Goal: Information Seeking & Learning: Find specific fact

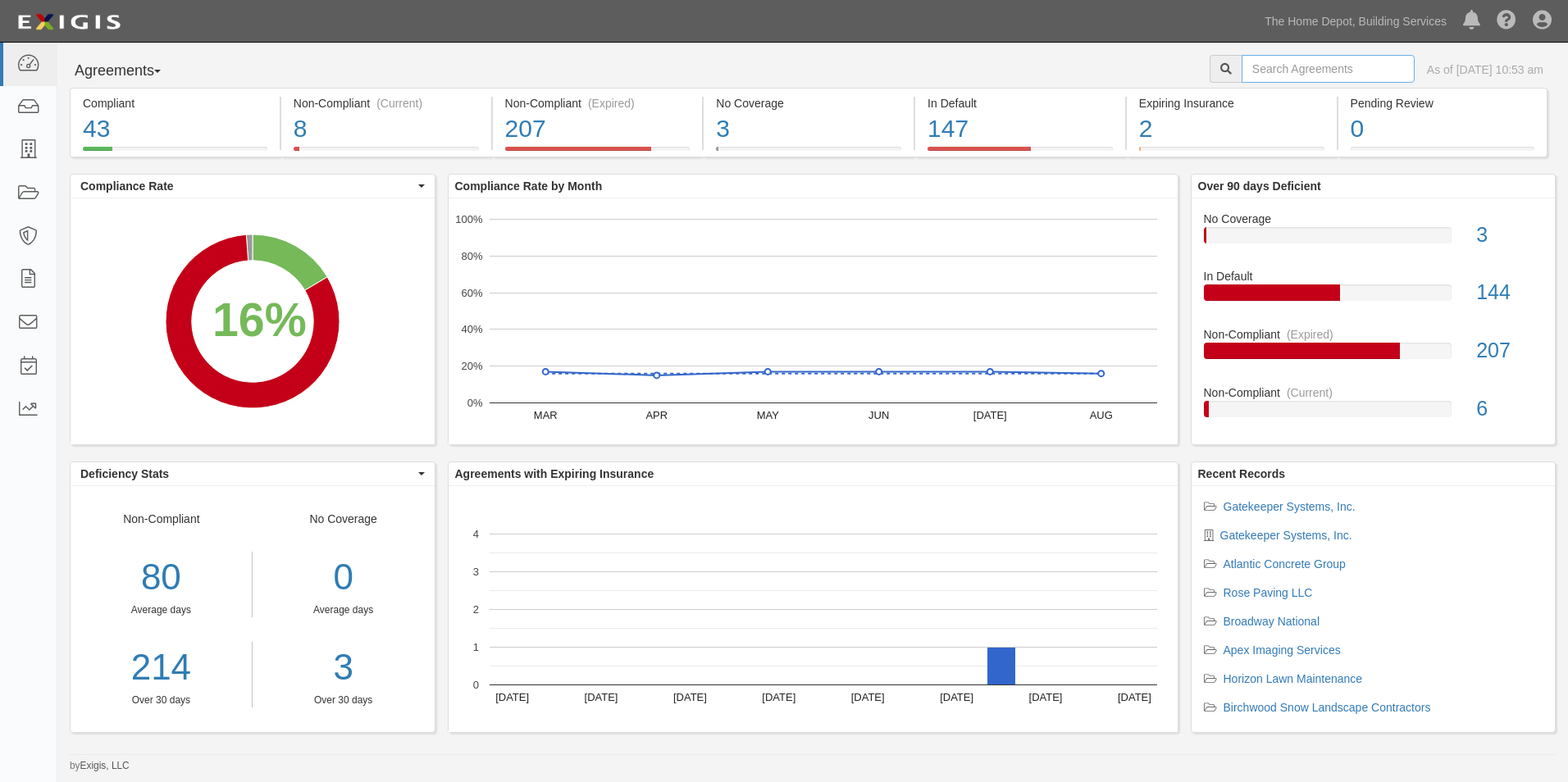
click at [1309, 68] on input "text" at bounding box center [1328, 68] width 173 height 28
type input "cbre"
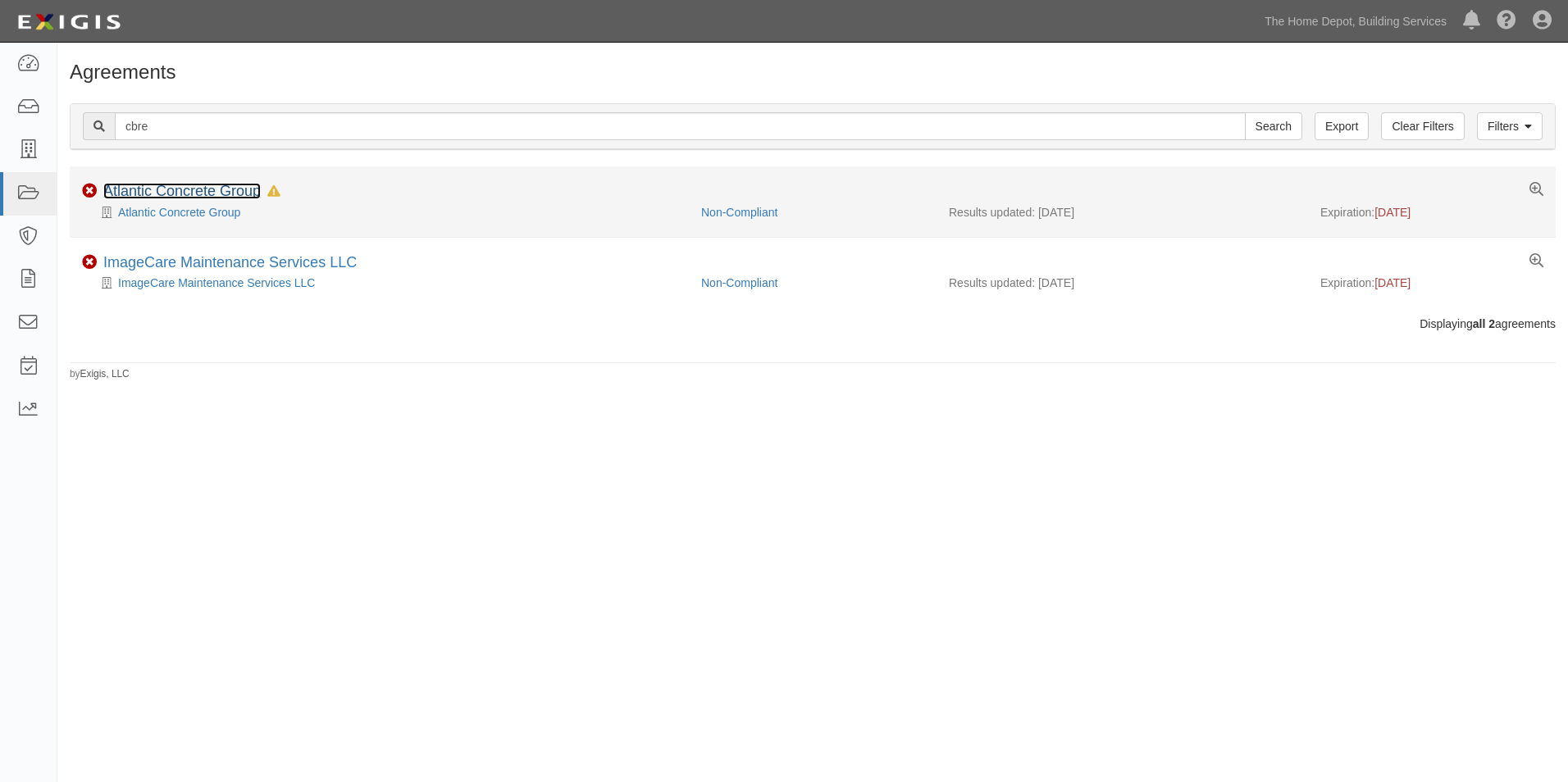
click at [198, 193] on link "Atlantic Concrete Group" at bounding box center [181, 191] width 158 height 16
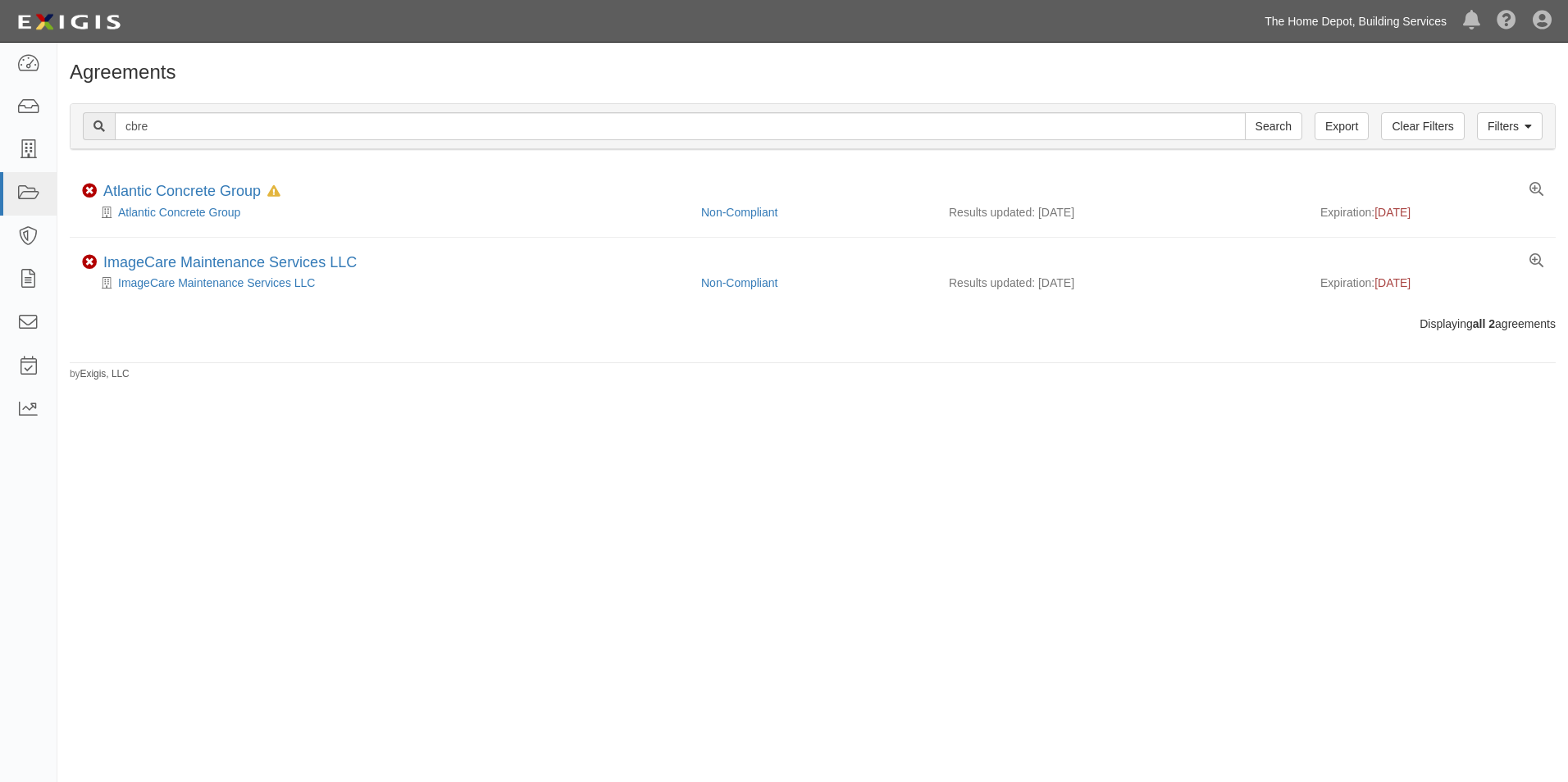
click at [1350, 21] on link "The Home Depot, Building Services" at bounding box center [1356, 21] width 199 height 33
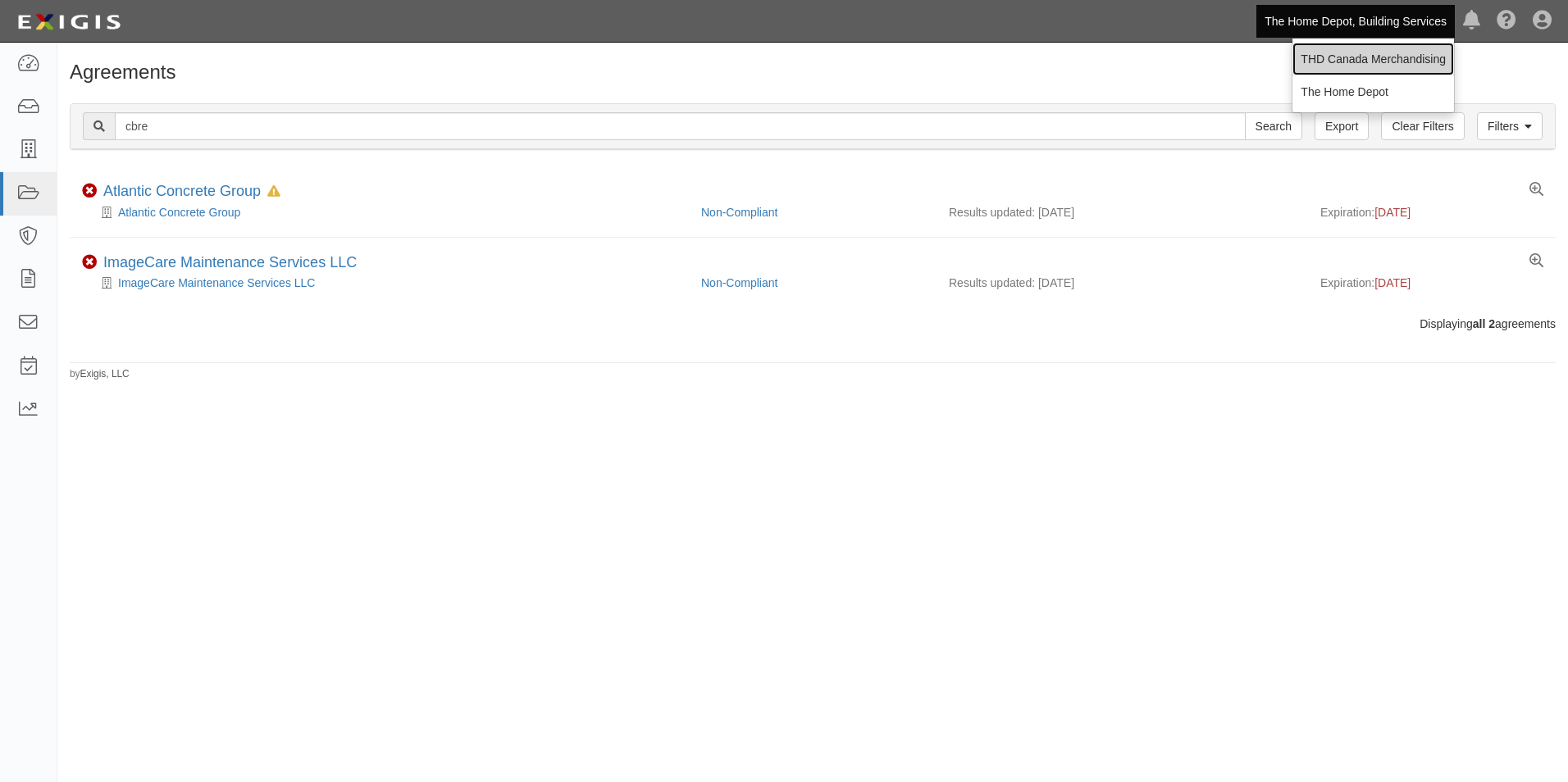
click at [1346, 53] on link "THD Canada Merchandising" at bounding box center [1373, 59] width 161 height 33
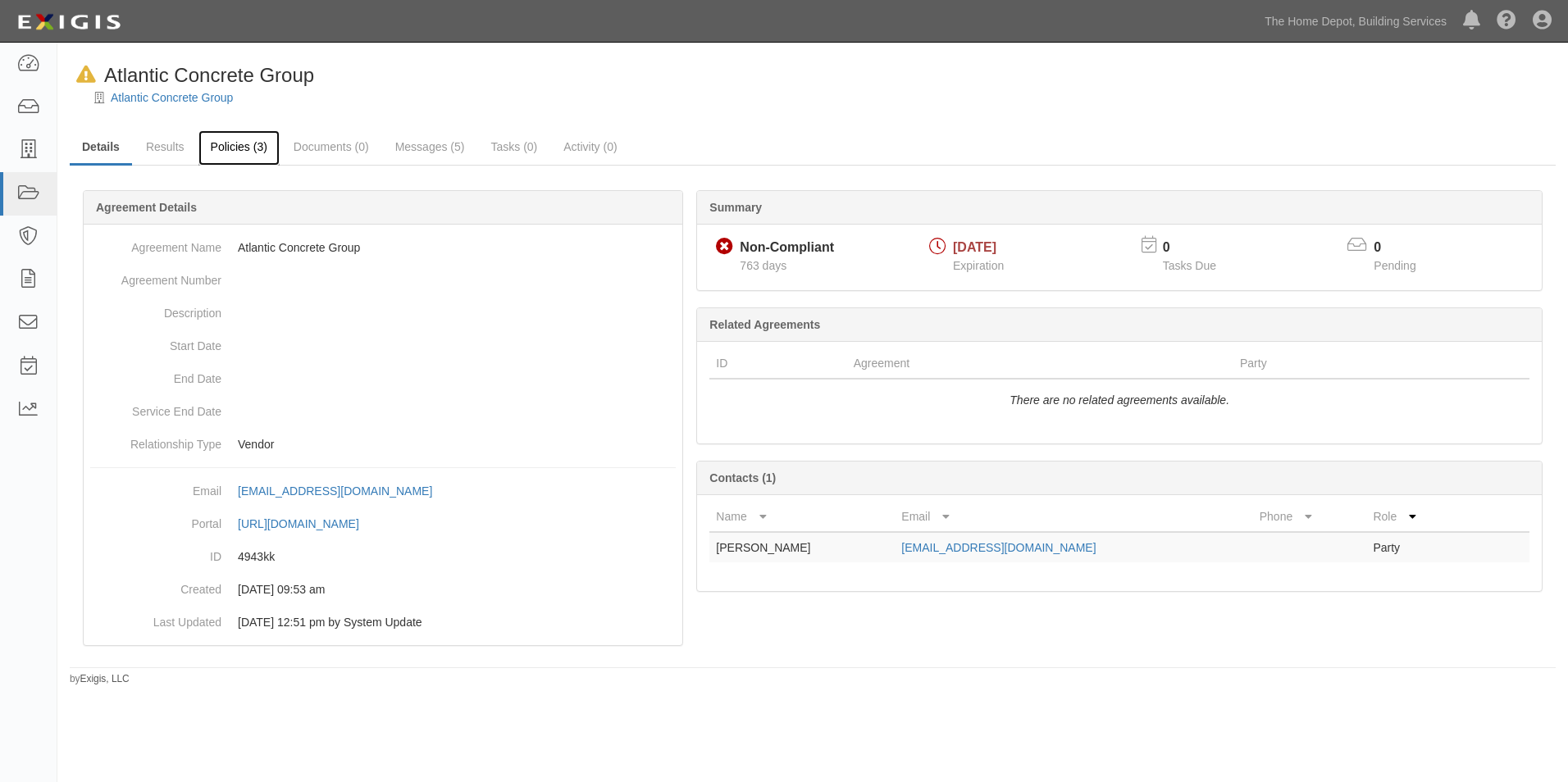
click at [223, 159] on link "Policies (3)" at bounding box center [239, 148] width 81 height 36
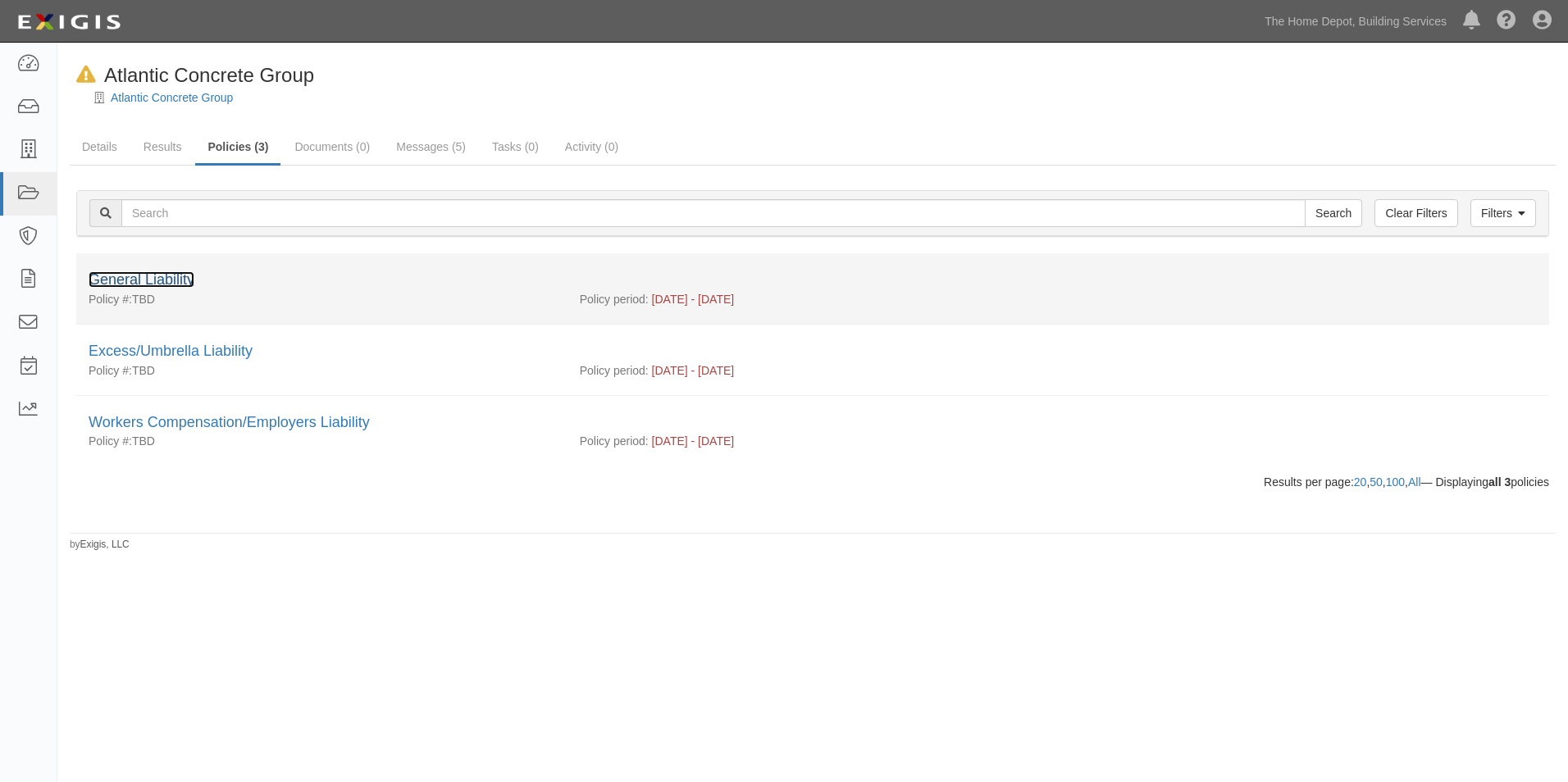
click at [136, 278] on link "General Liability" at bounding box center [141, 280] width 106 height 16
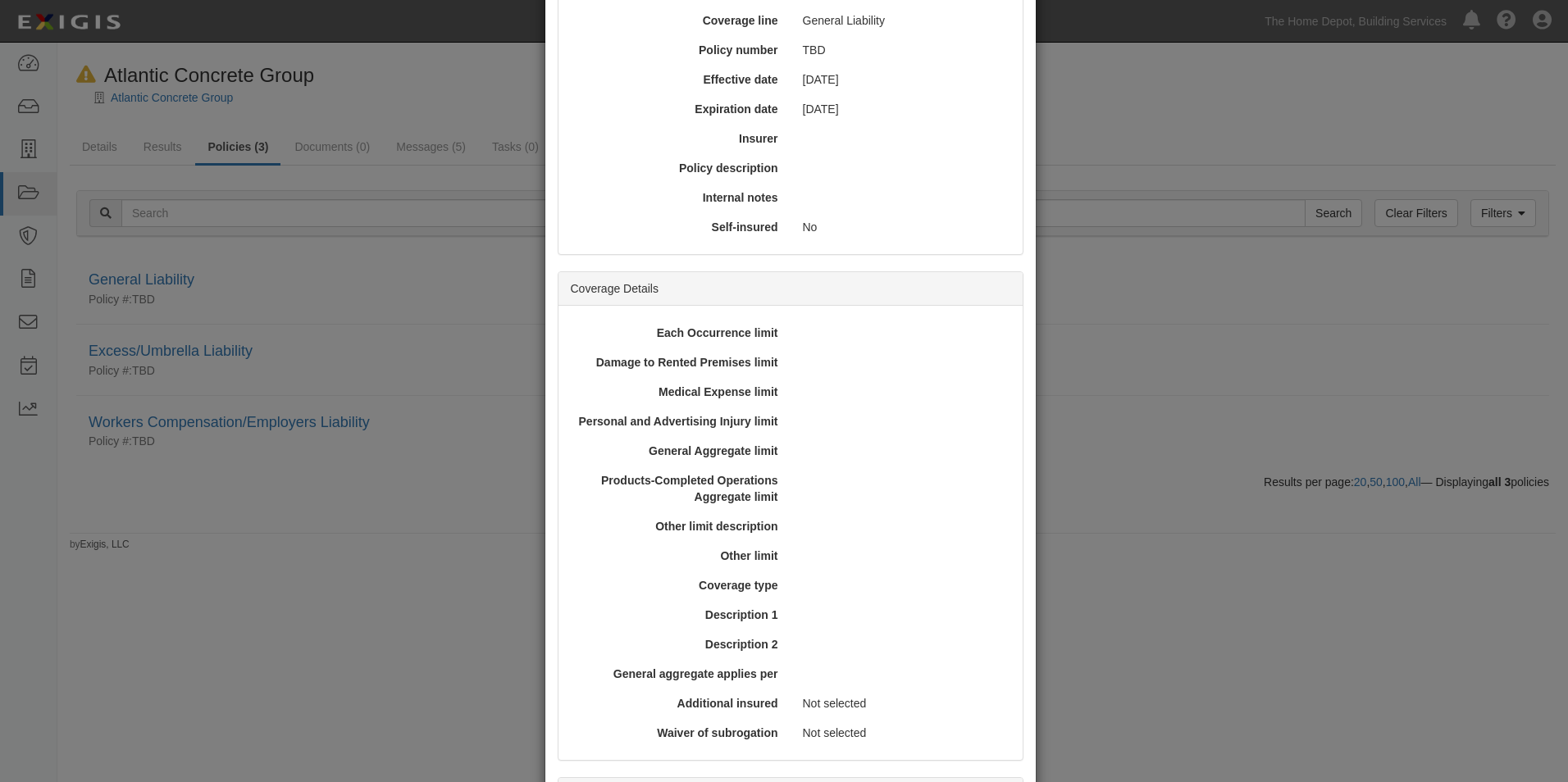
scroll to position [308, 0]
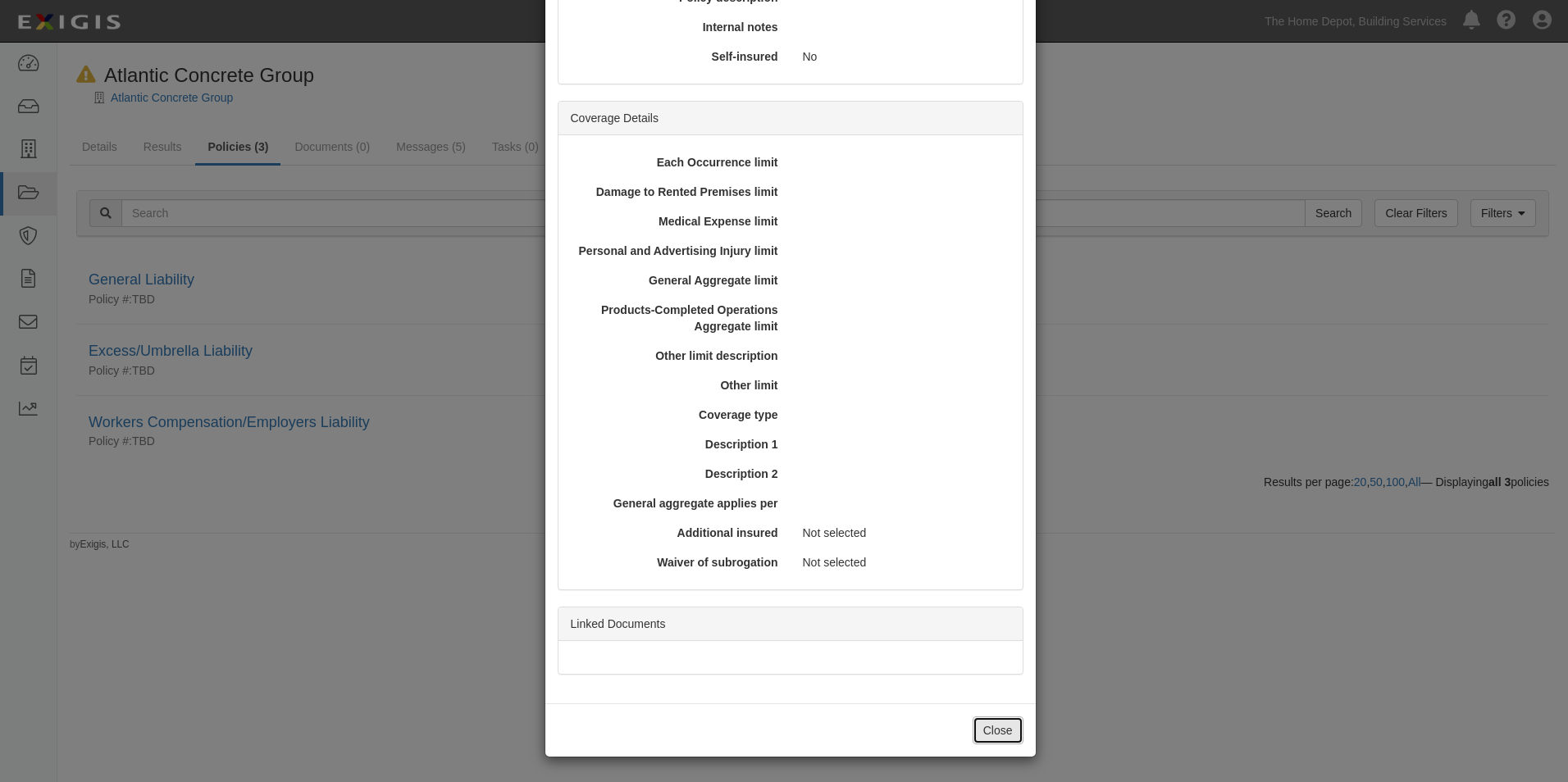
click at [986, 742] on button "Close" at bounding box center [998, 730] width 51 height 28
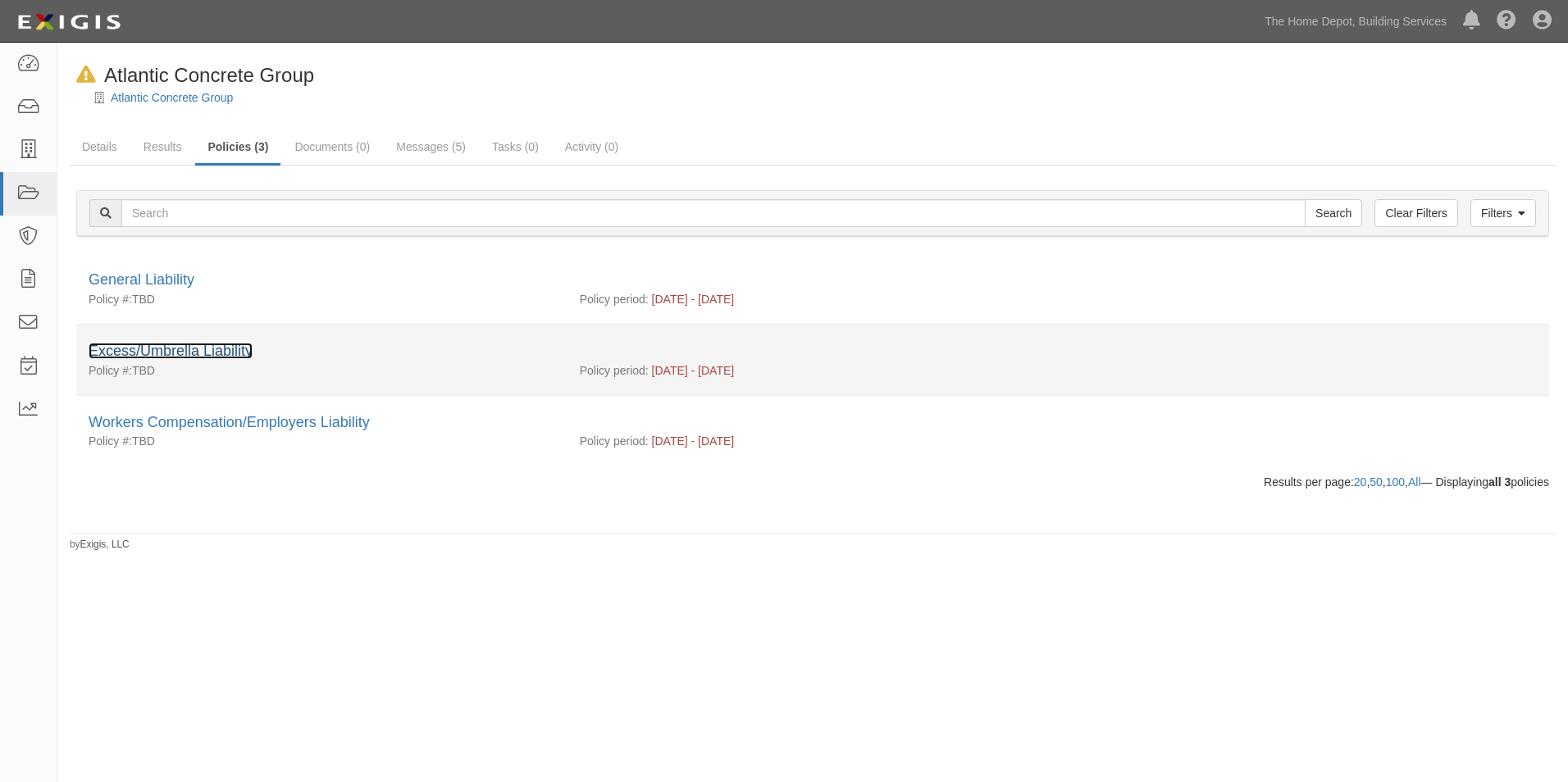
click at [200, 347] on link "Excess/Umbrella Liability" at bounding box center [170, 351] width 164 height 16
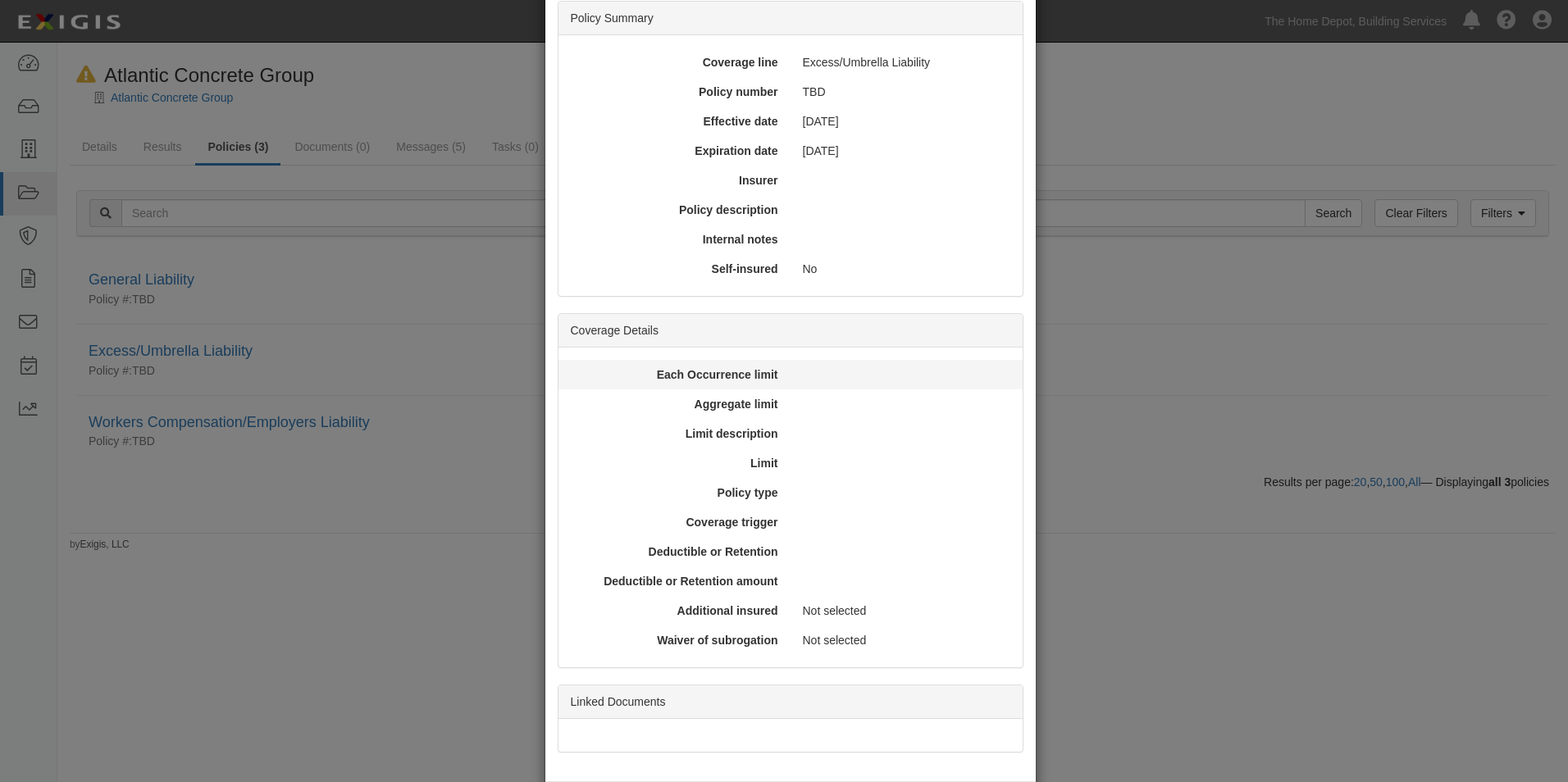
scroll to position [174, 0]
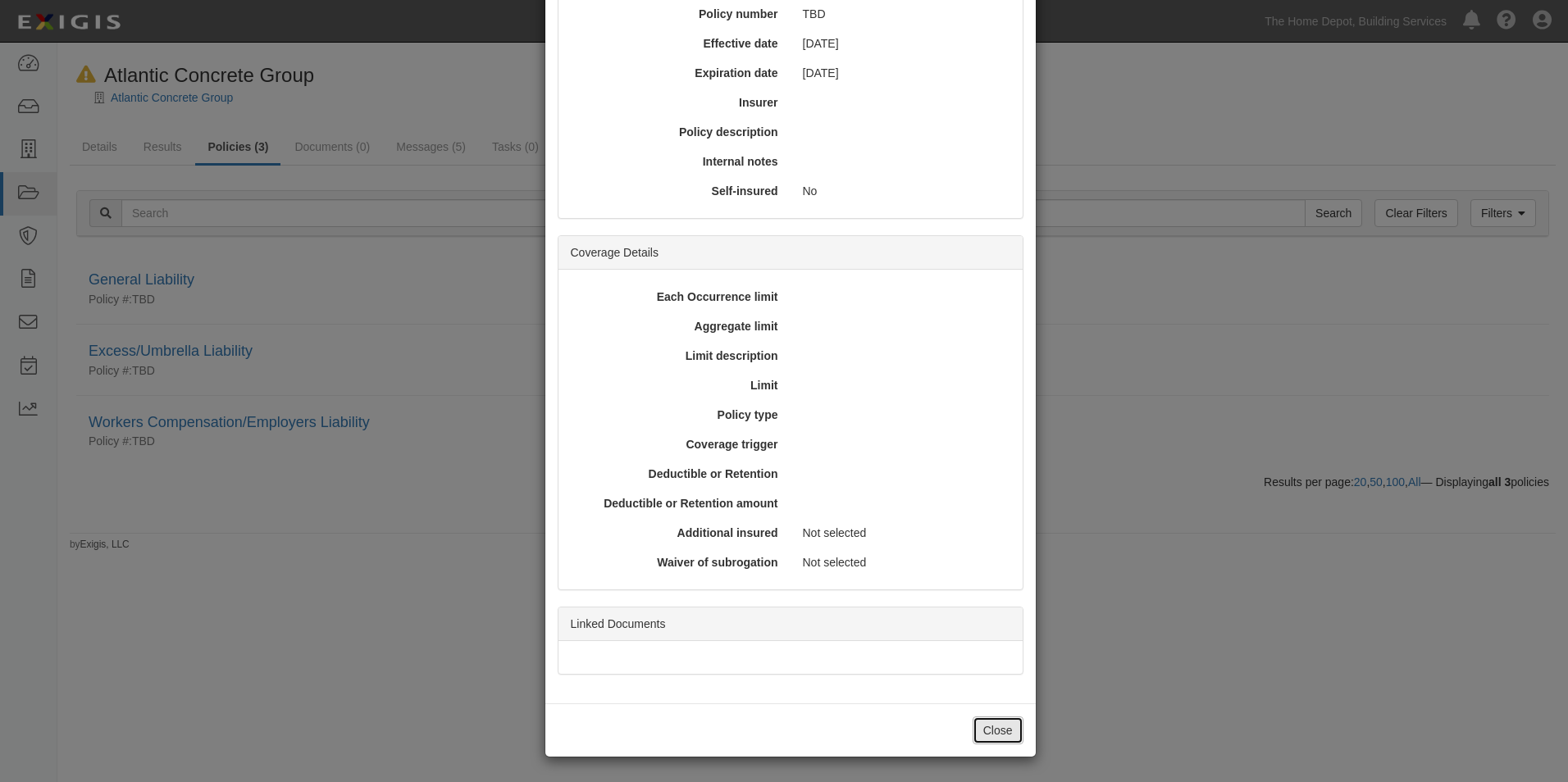
click at [995, 731] on button "Close" at bounding box center [998, 730] width 51 height 28
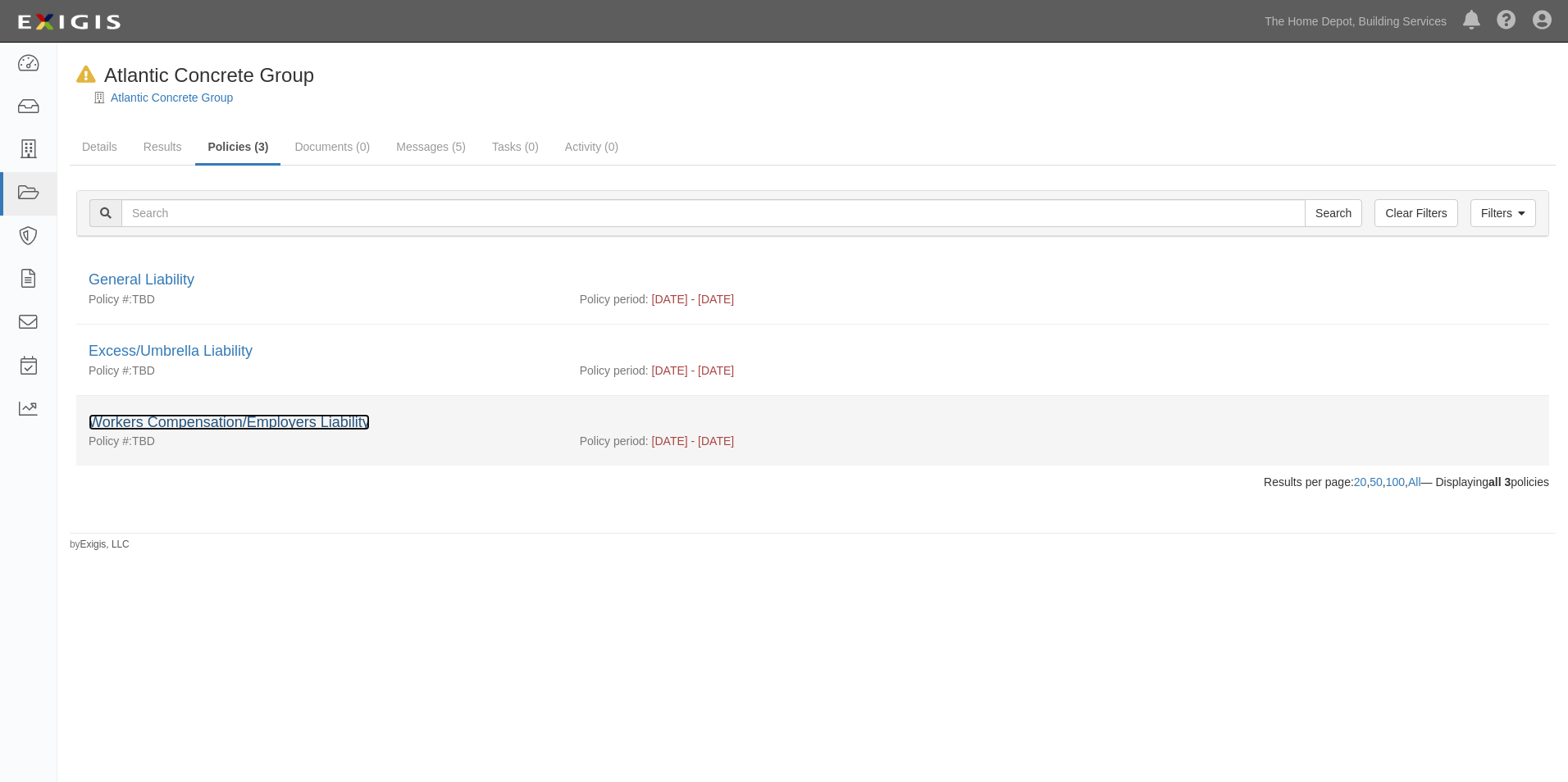
click at [284, 426] on link "Workers Compensation/Employers Liability" at bounding box center [229, 422] width 282 height 16
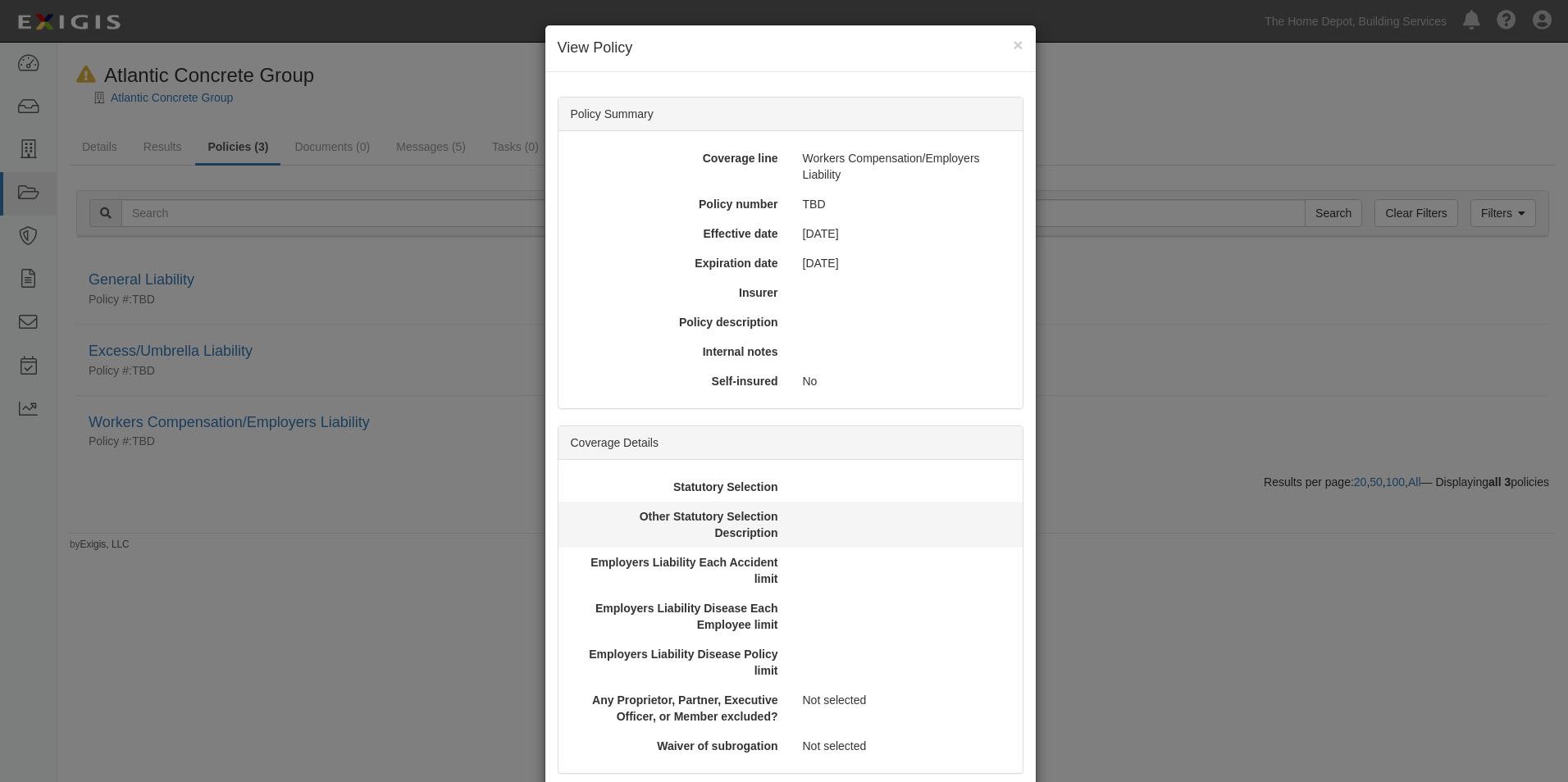
scroll to position [183, 0]
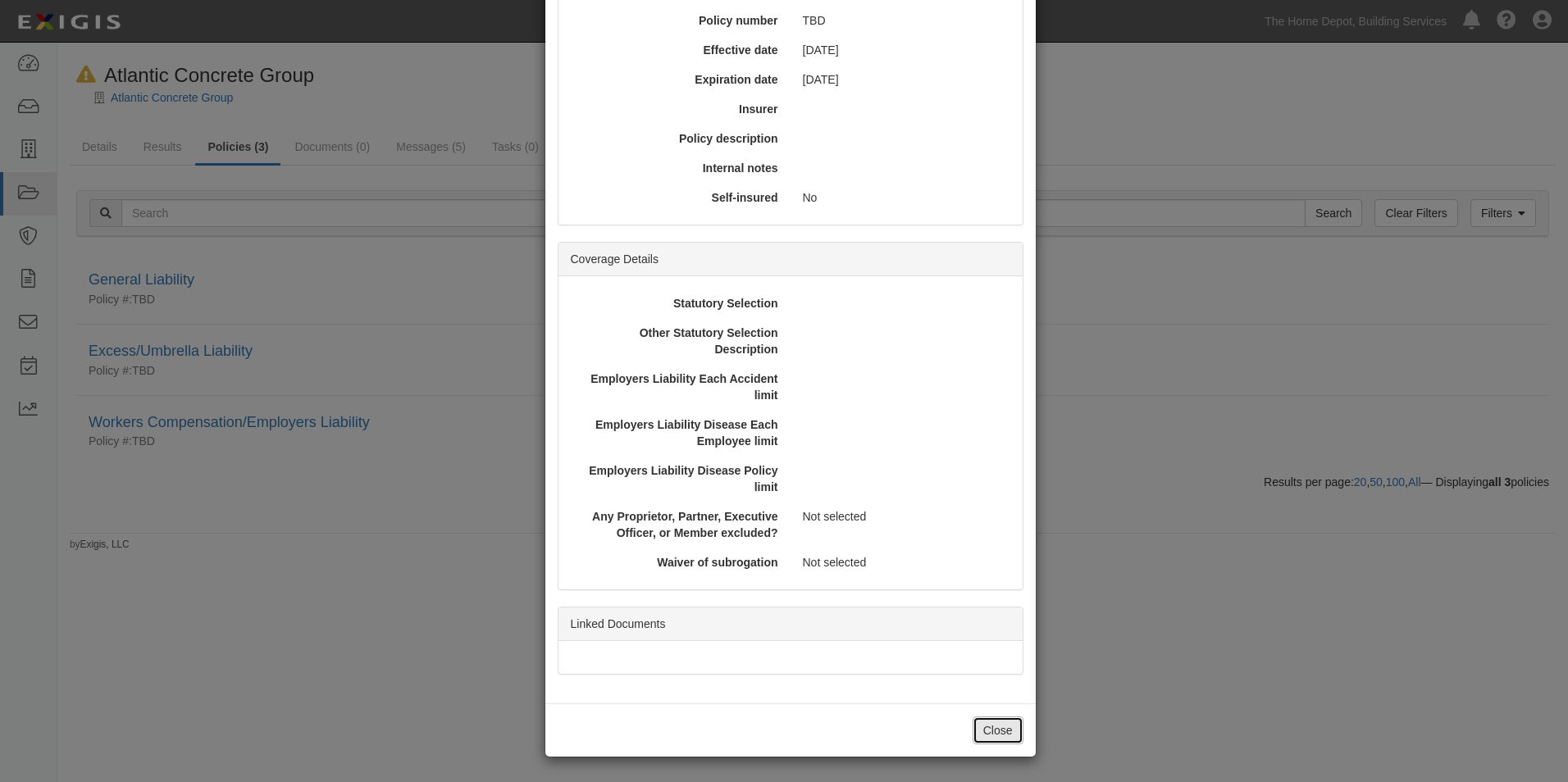
click at [979, 724] on button "Close" at bounding box center [998, 730] width 51 height 28
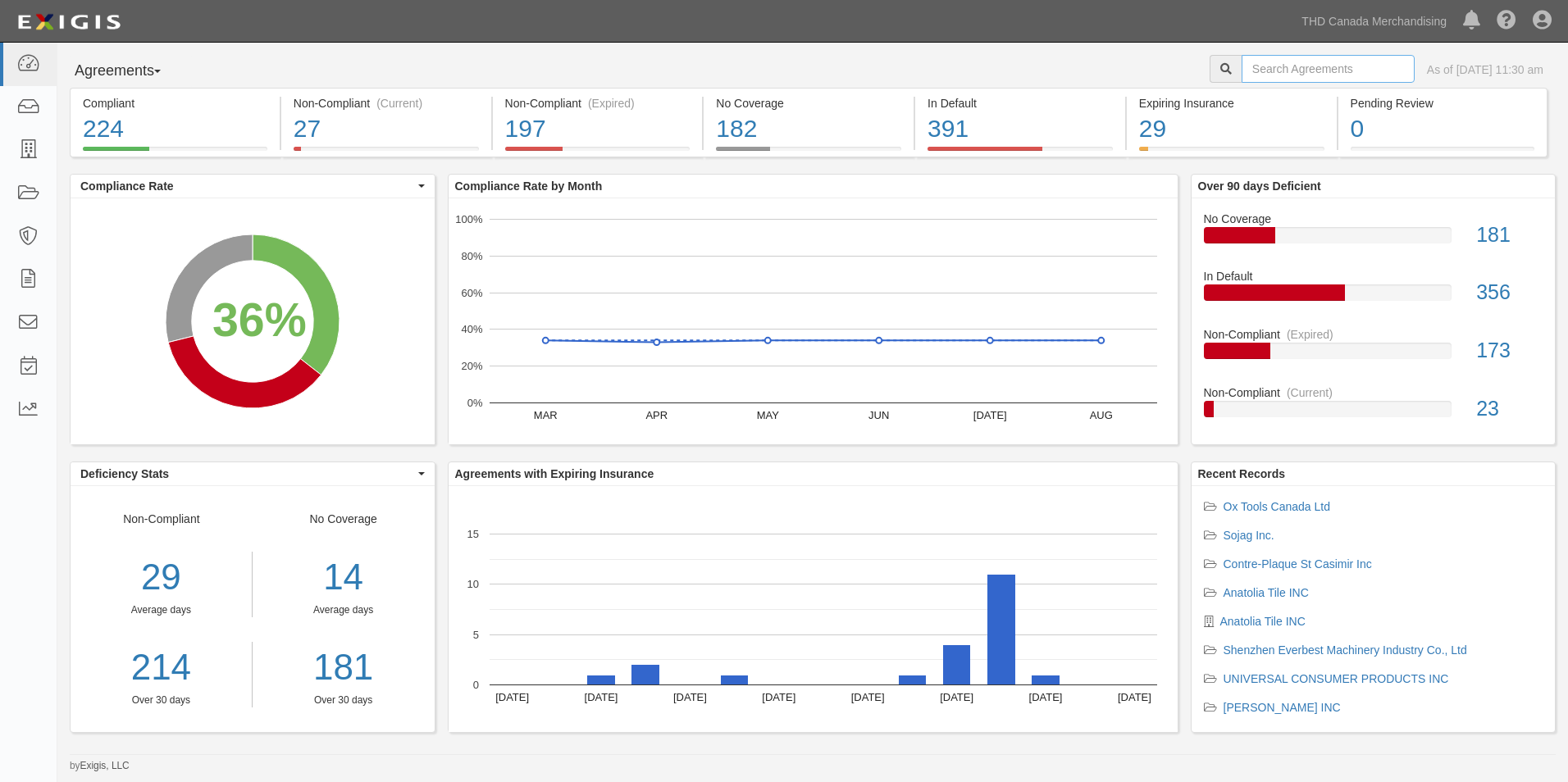
click at [1333, 69] on input "text" at bounding box center [1328, 68] width 173 height 28
paste input "Gateway Home Comfort"
type input "Gateway Home Comfort"
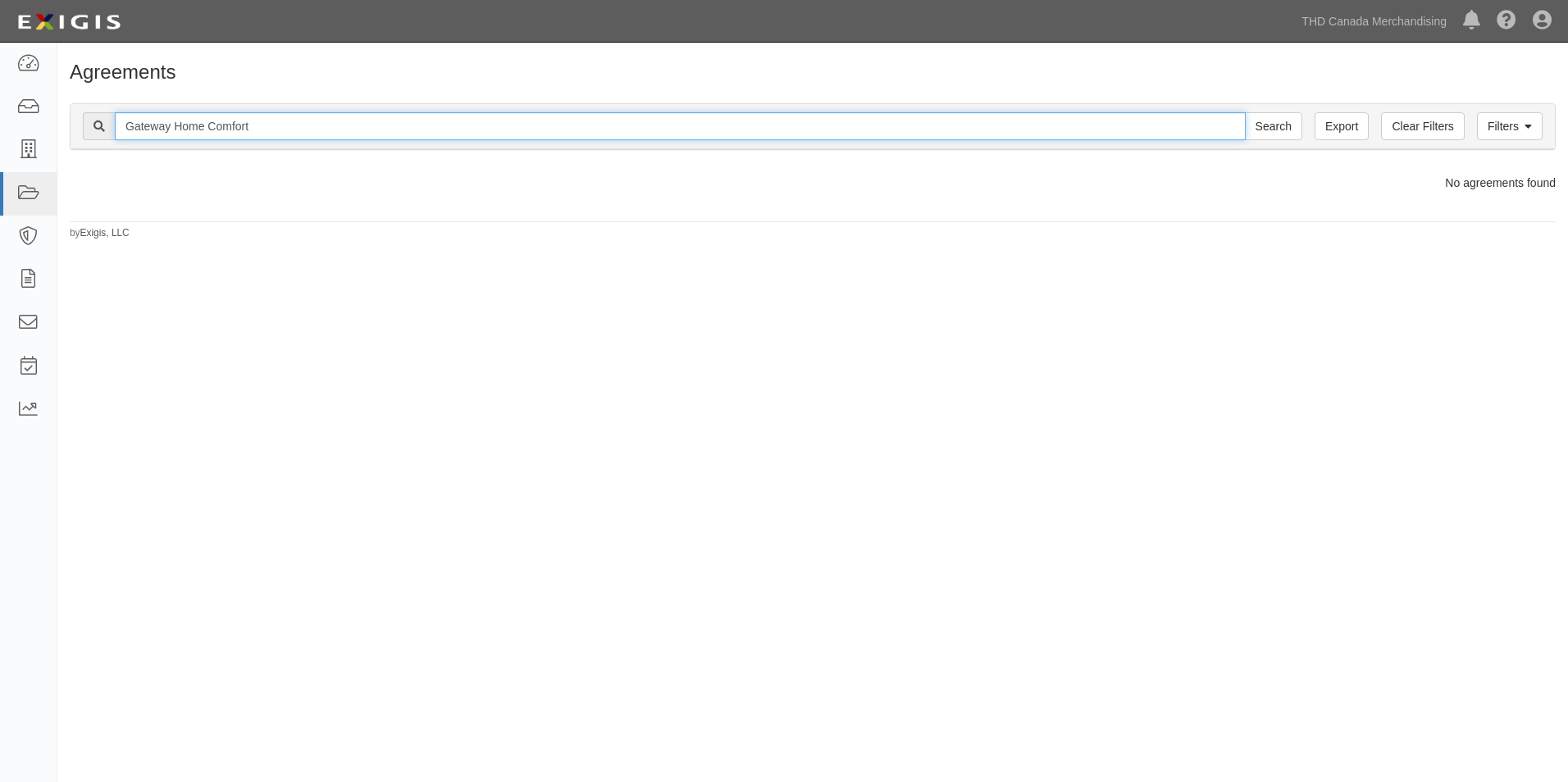
click at [983, 127] on input "Gateway Home Comfort" at bounding box center [680, 126] width 1130 height 28
paste input "JC&A CANADA INC"
type input "JC&A CANADA INC"
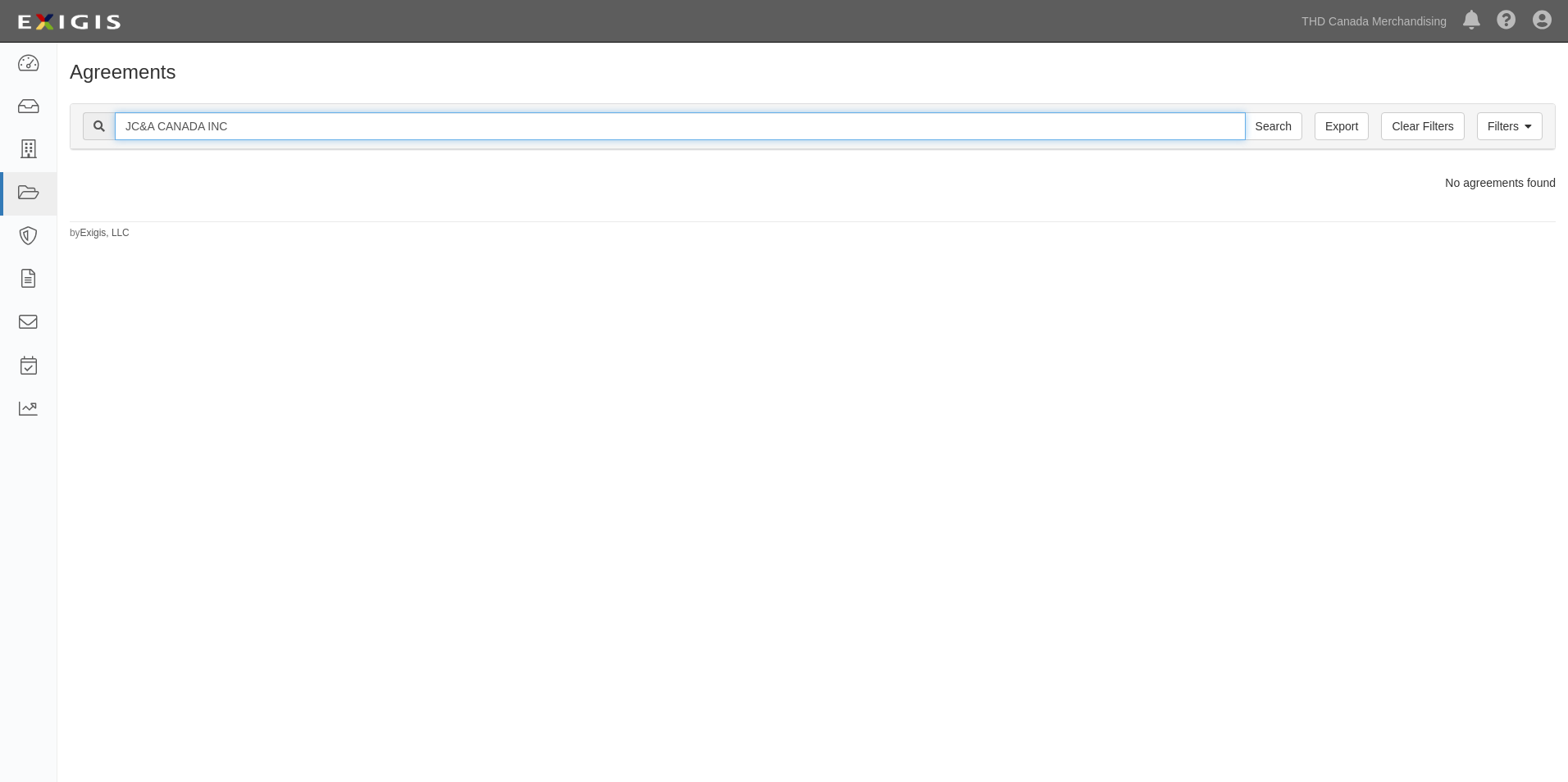
click at [1244, 112] on input "Search" at bounding box center [1273, 126] width 57 height 28
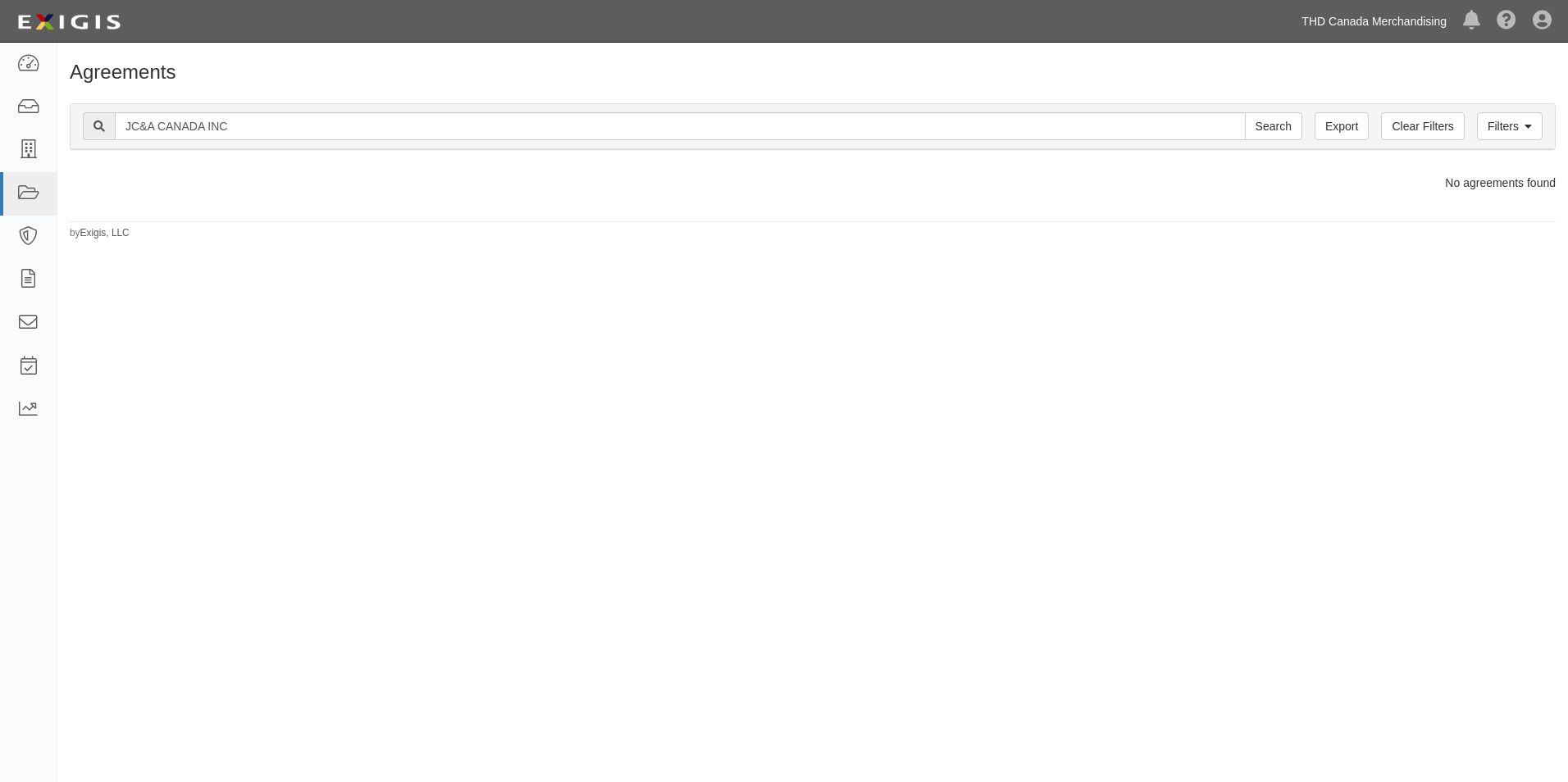
click at [1341, 26] on link "THD Canada Merchandising" at bounding box center [1373, 21] width 161 height 33
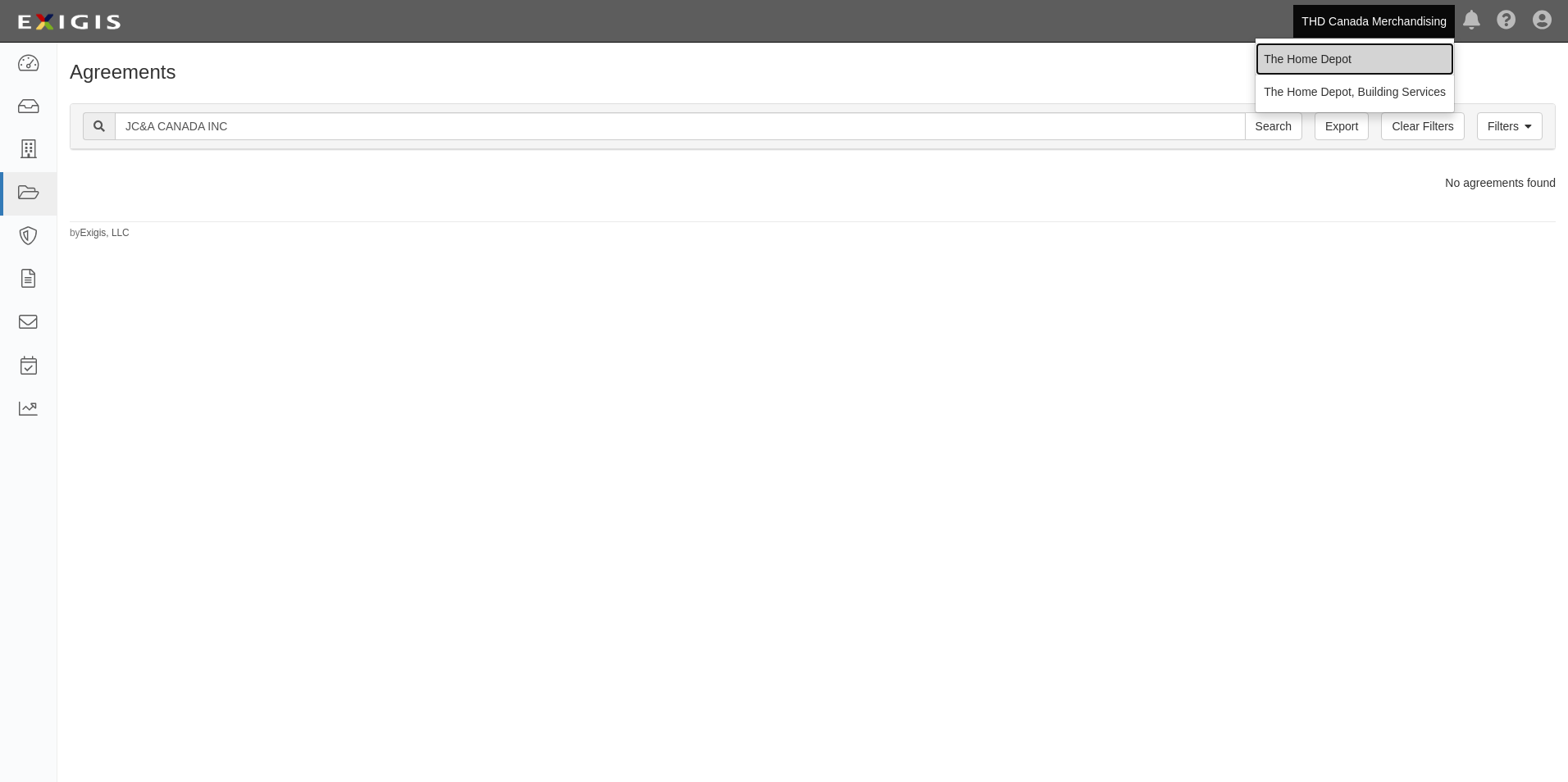
click at [1338, 64] on link "The Home Depot" at bounding box center [1355, 59] width 199 height 33
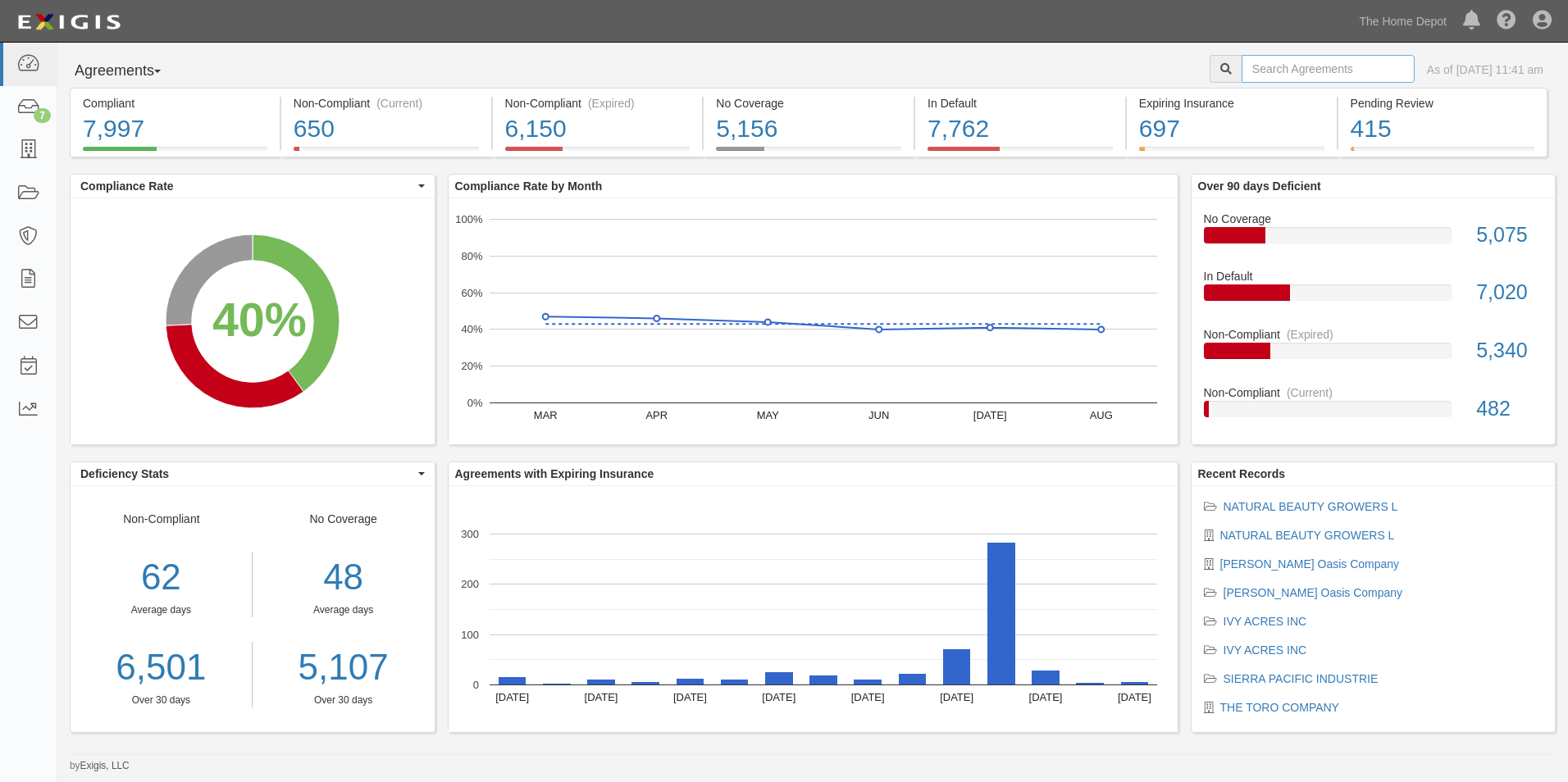
click at [1338, 64] on input "text" at bounding box center [1328, 68] width 173 height 28
paste input "JC&A"
type input "JC&A"
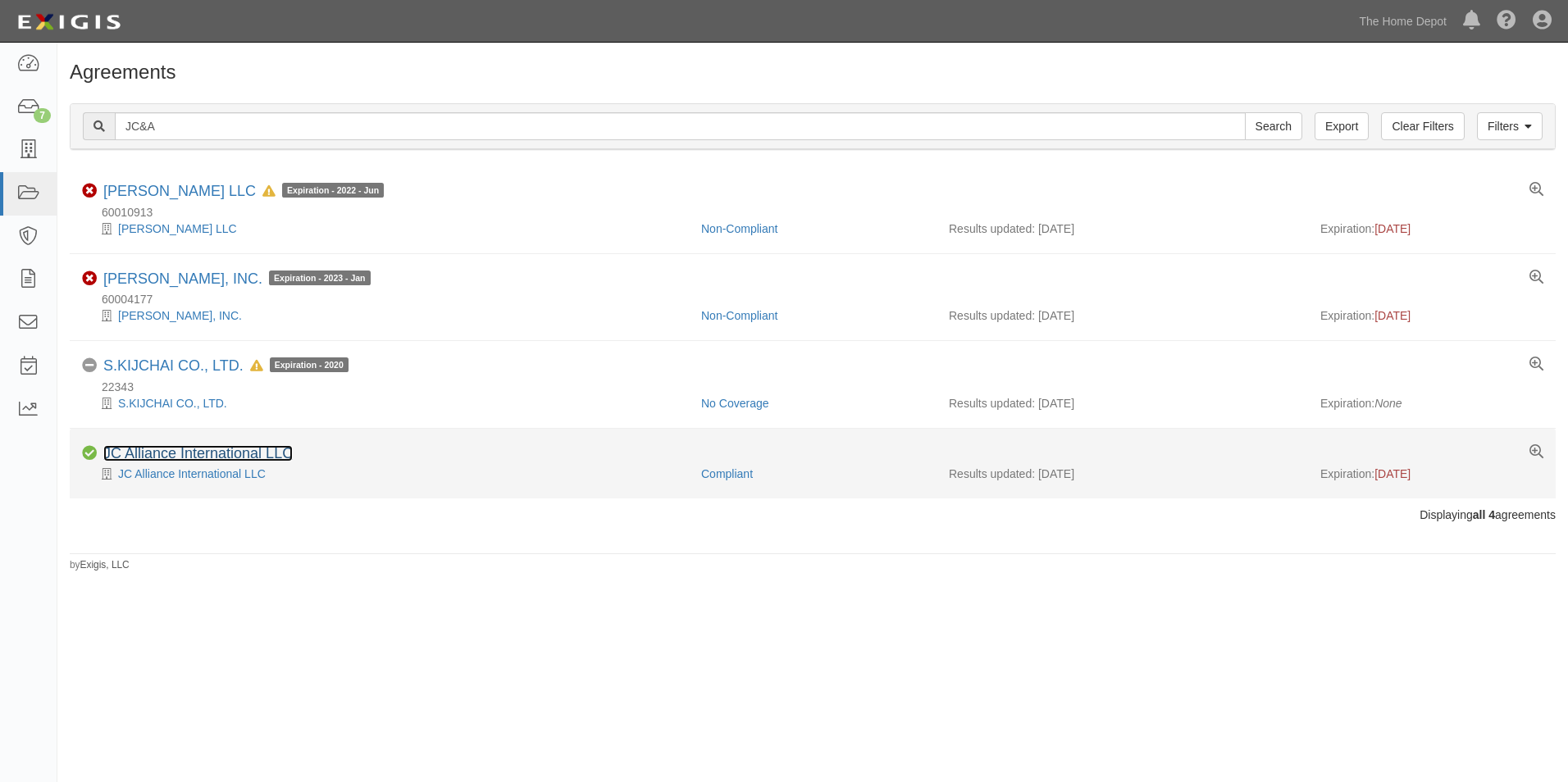
click at [263, 453] on link "JC Alliance International LLC" at bounding box center [198, 453] width 190 height 16
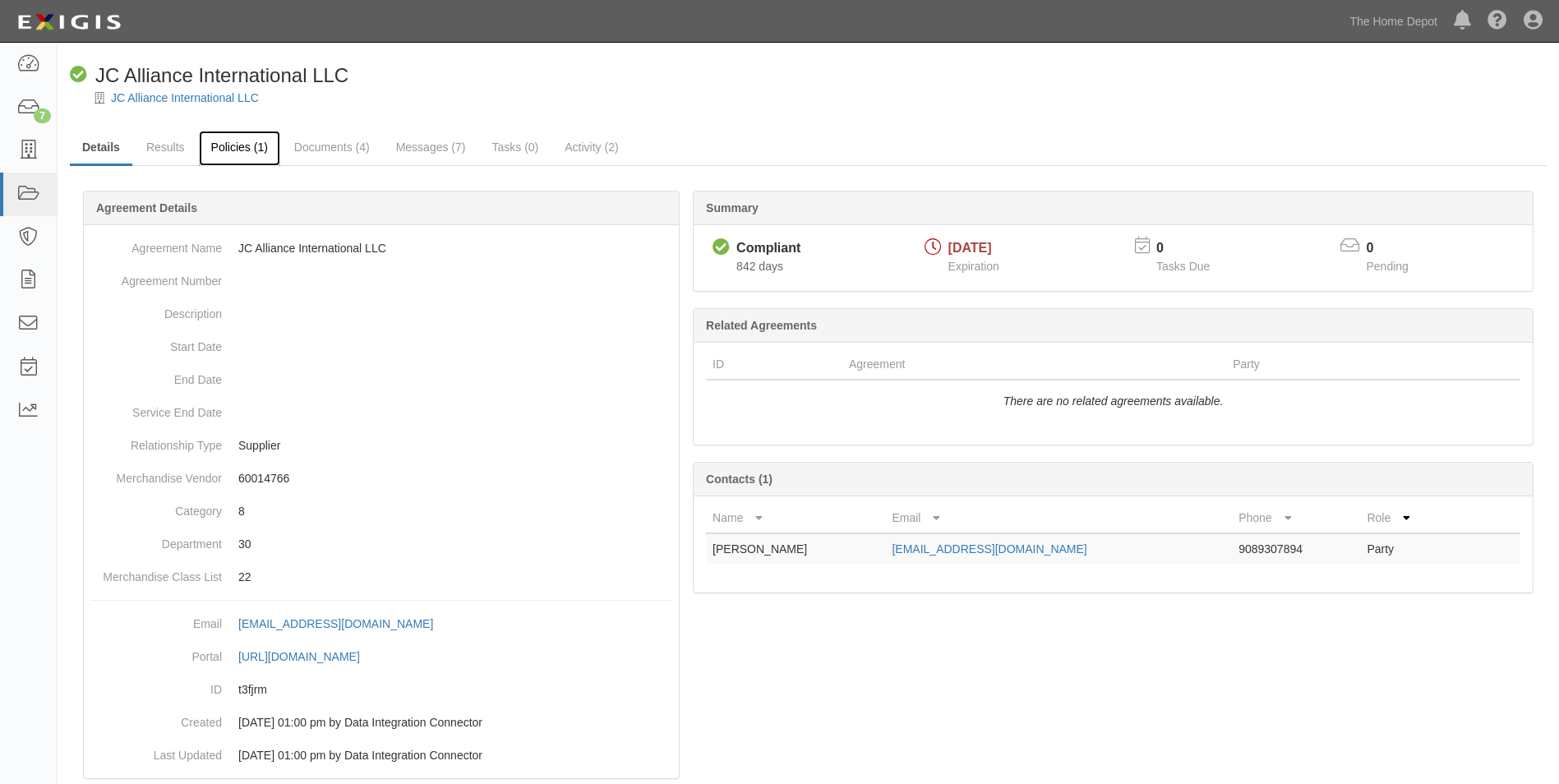
click at [232, 156] on link "Policies (1)" at bounding box center [239, 148] width 81 height 36
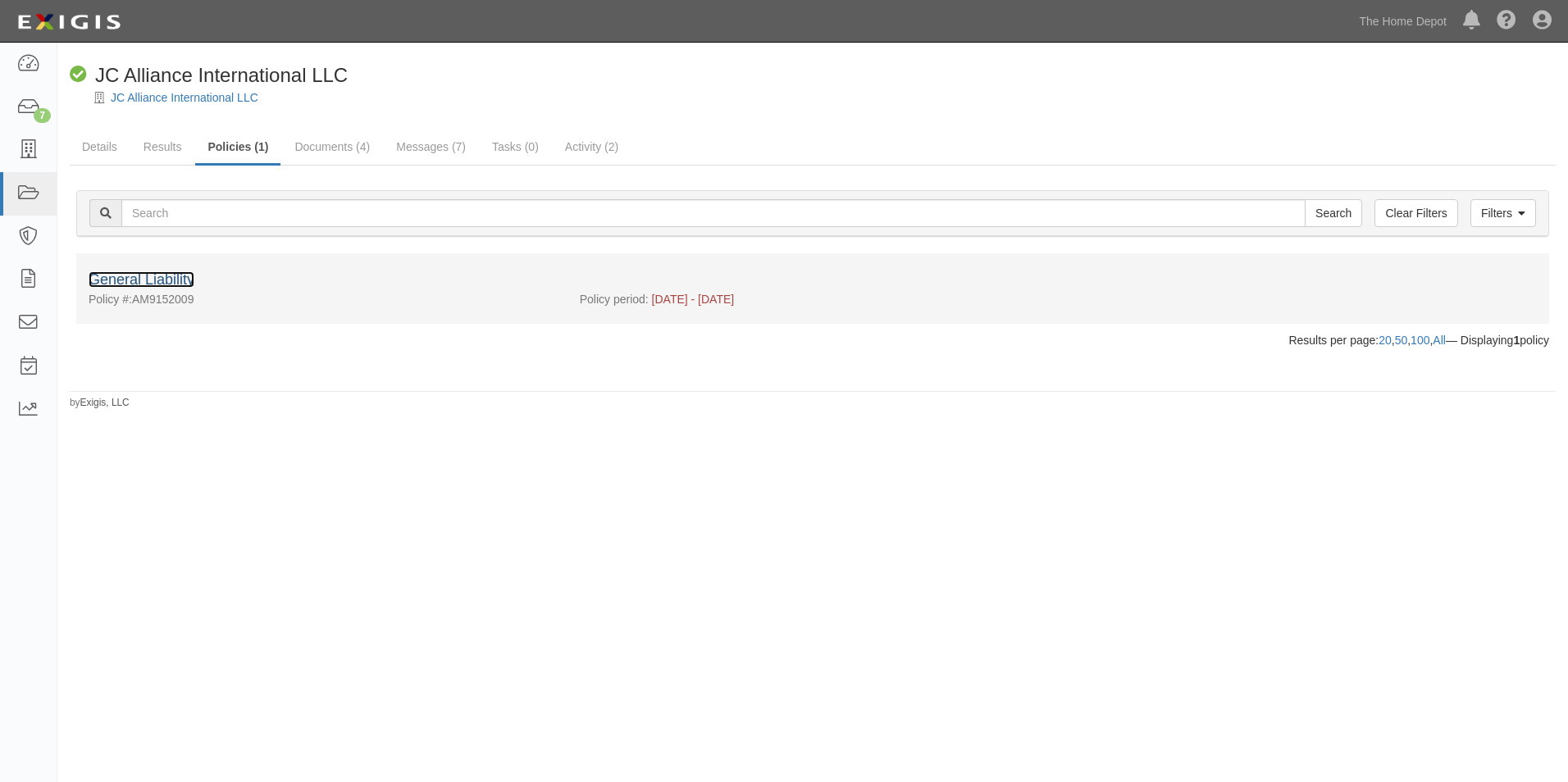
click at [168, 279] on link "General Liability" at bounding box center [141, 280] width 106 height 16
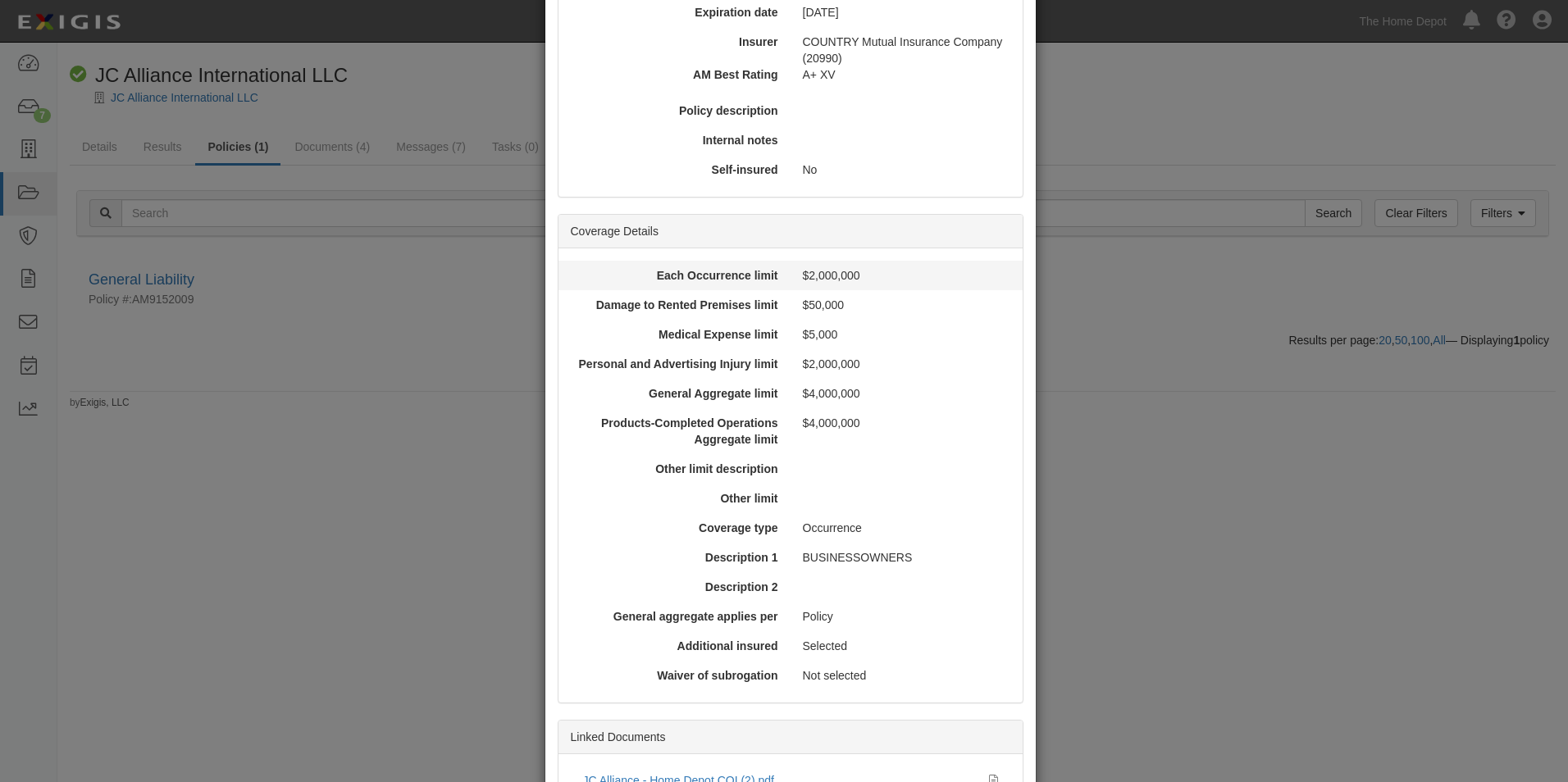
scroll to position [410, 0]
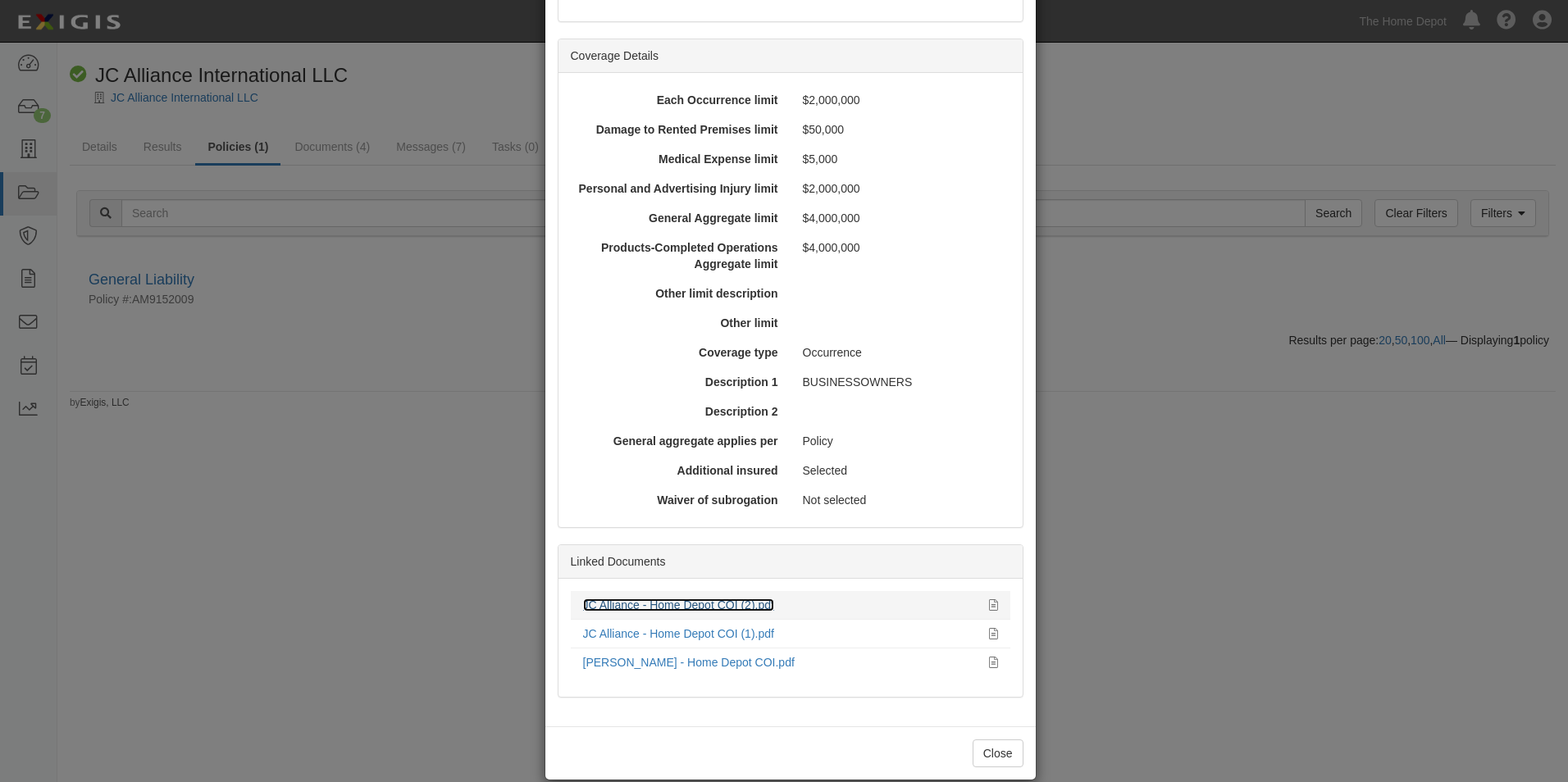
click at [657, 602] on link "JC Alliance - Home Depot COI (2).pdf" at bounding box center [679, 605] width 191 height 13
click at [995, 753] on button "Close" at bounding box center [998, 753] width 51 height 28
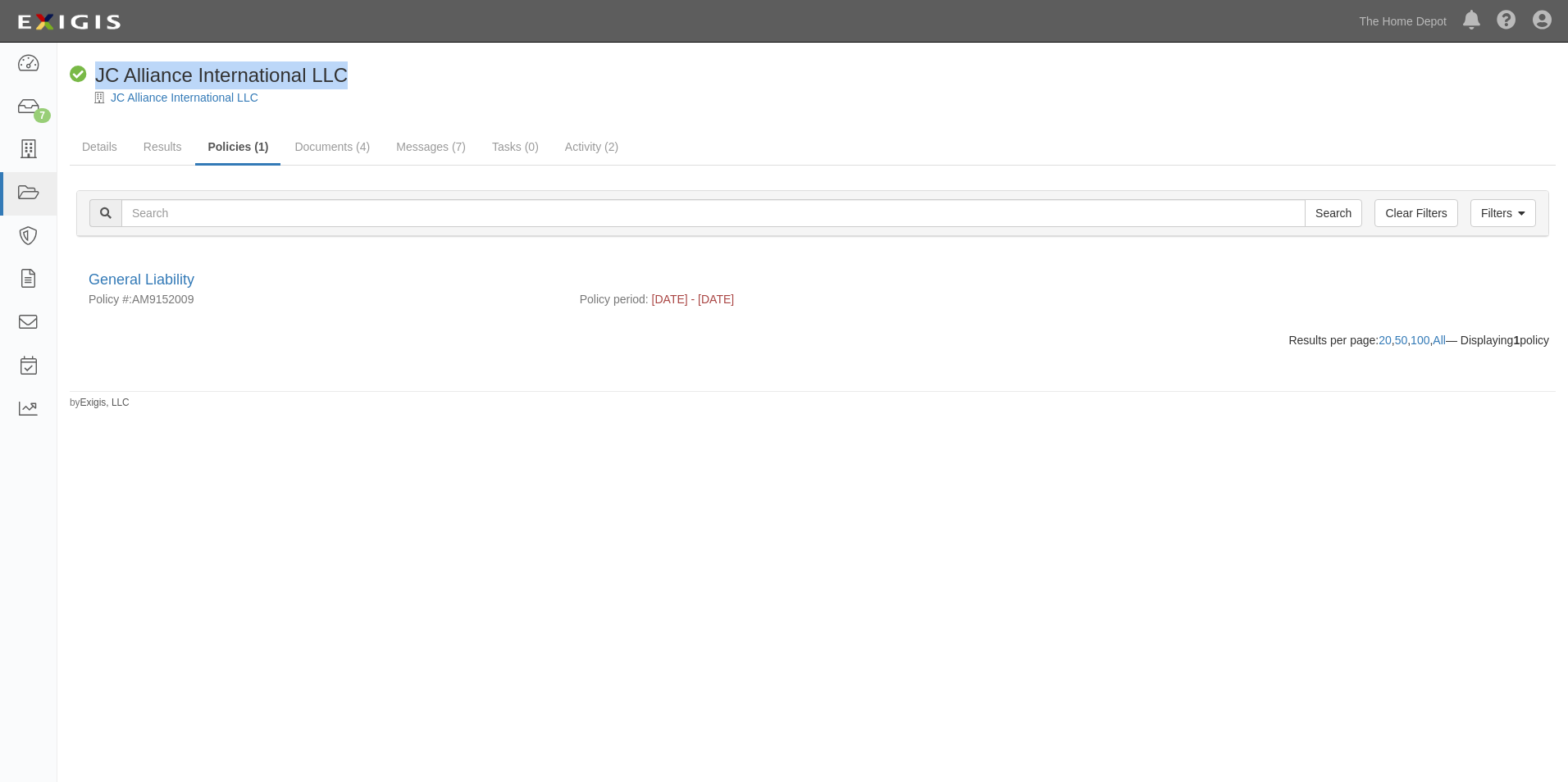
drag, startPoint x: 350, startPoint y: 76, endPoint x: 96, endPoint y: 73, distance: 254.0
click at [96, 73] on div "Compliant JC Alliance International LLC" at bounding box center [818, 75] width 1498 height 28
copy span "JC Alliance International LLC"
click at [188, 102] on link "JC Alliance International LLC" at bounding box center [184, 98] width 148 height 13
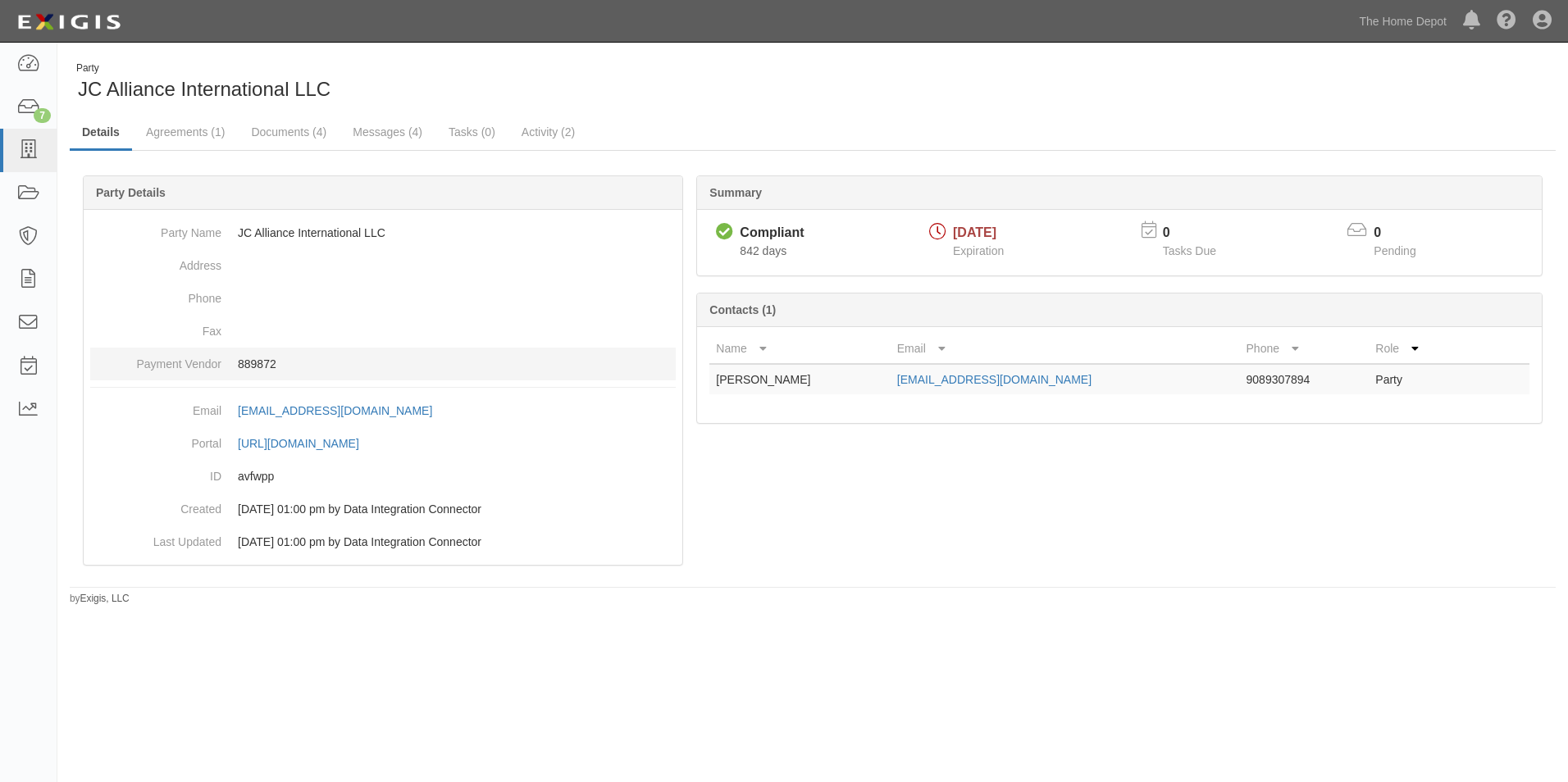
click at [257, 360] on p "889872" at bounding box center [457, 364] width 438 height 16
copy p "889872"
